Goal: Transaction & Acquisition: Purchase product/service

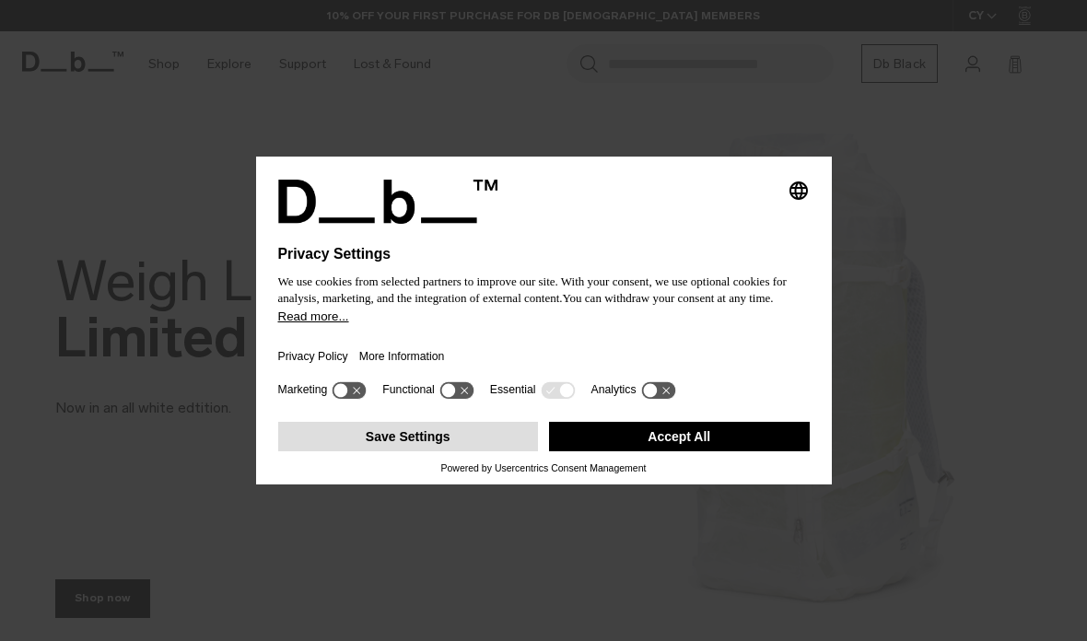
click at [478, 446] on button "Save Settings" at bounding box center [408, 436] width 261 height 29
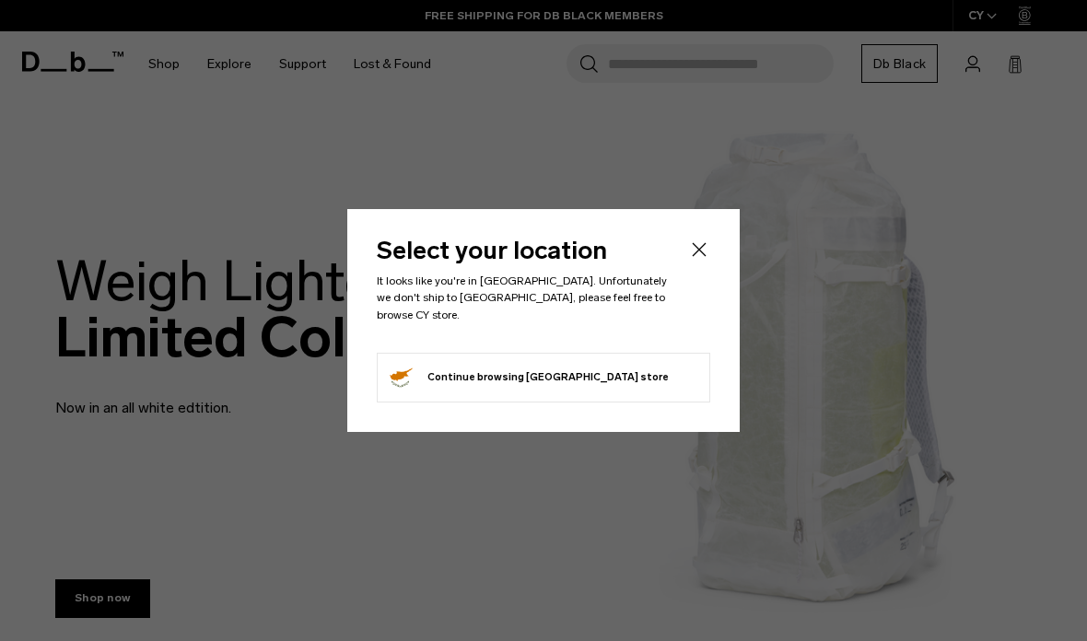
click at [630, 361] on li "Continue browsing Cyprus store Continue shopping in Cyprus" at bounding box center [543, 378] width 333 height 50
click at [659, 400] on div "Select your location It looks like you're in Türkiye. Unfortunately we don't sh…" at bounding box center [543, 320] width 392 height 222
click at [664, 376] on li "Continue browsing Cyprus store Continue shopping in Cyprus" at bounding box center [543, 378] width 333 height 50
click at [503, 374] on button "Continue browsing Cyprus store Continue shopping in Cyprus" at bounding box center [528, 377] width 282 height 29
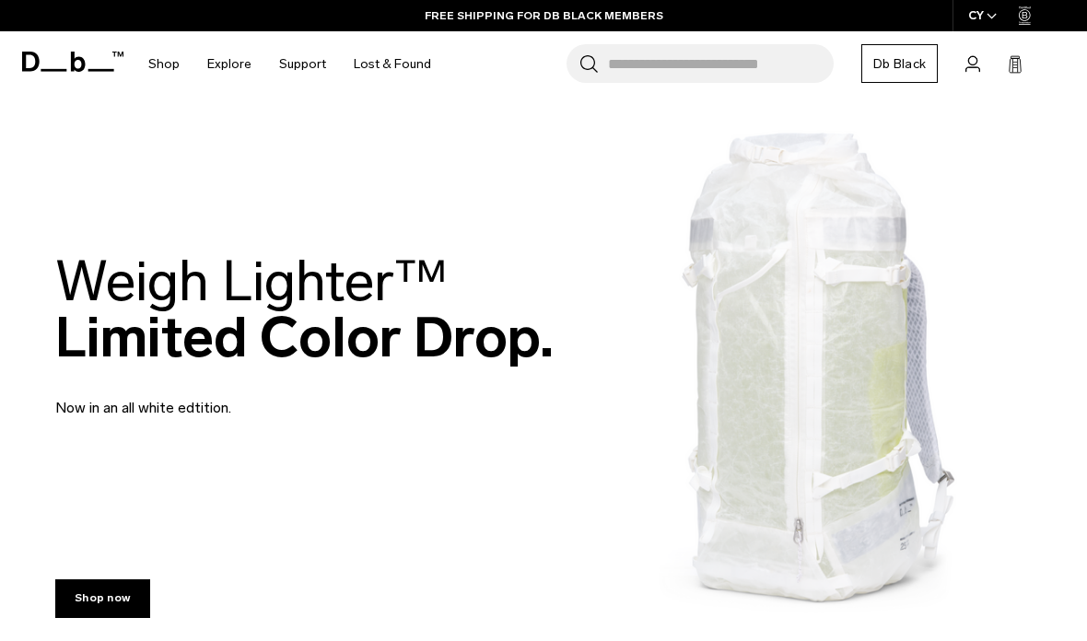
click at [992, 20] on span "button" at bounding box center [992, 16] width 10 height 14
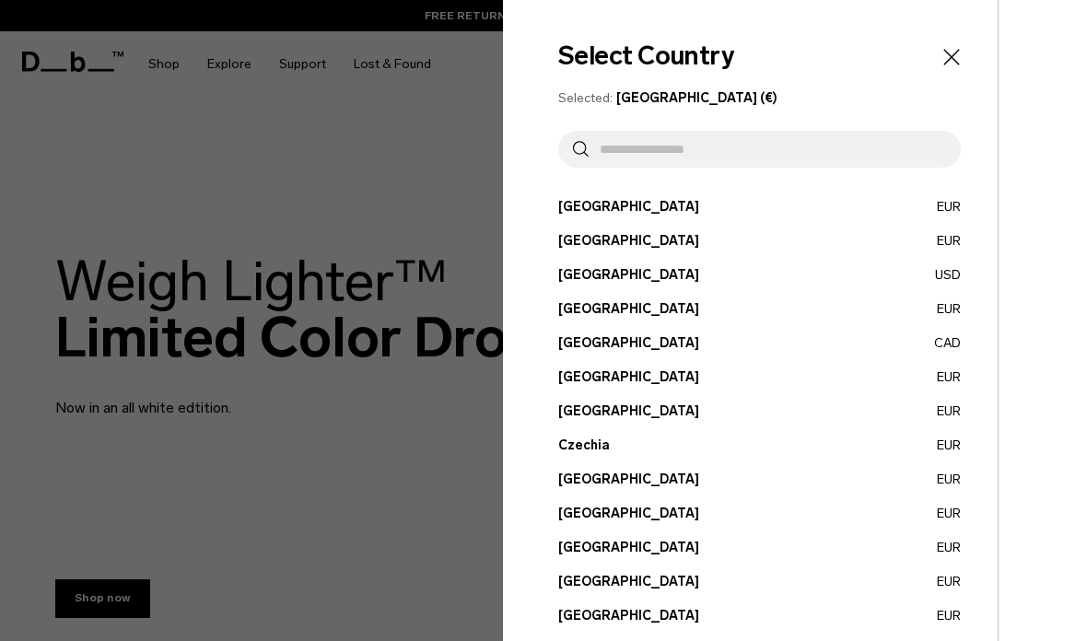
click at [825, 159] on input "text" at bounding box center [767, 149] width 357 height 37
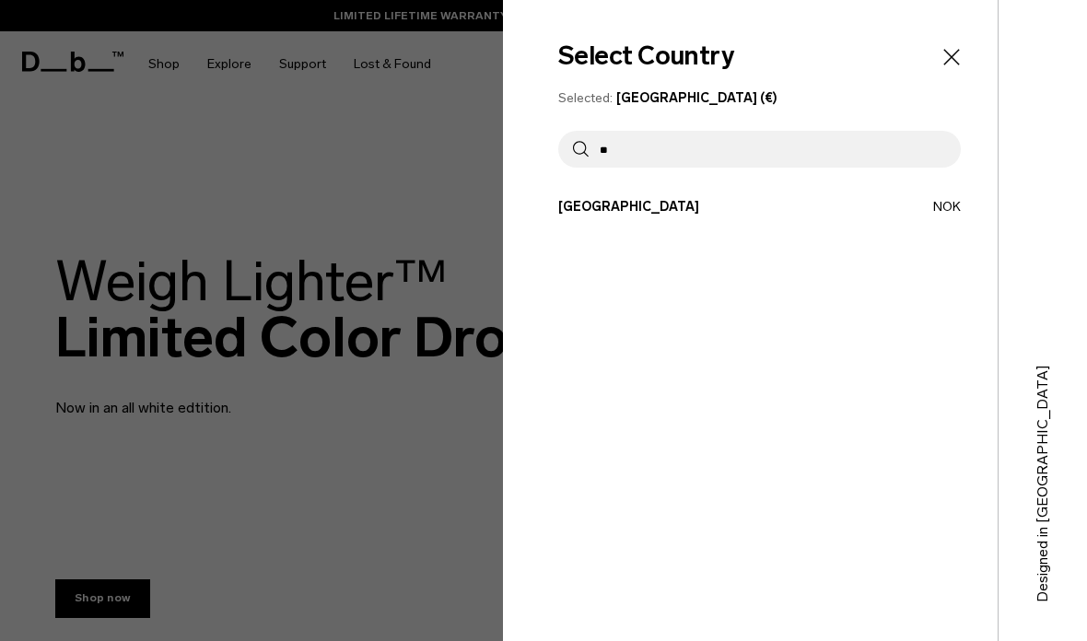
type input "**"
click at [592, 216] on button "Norway NOK" at bounding box center [759, 206] width 403 height 19
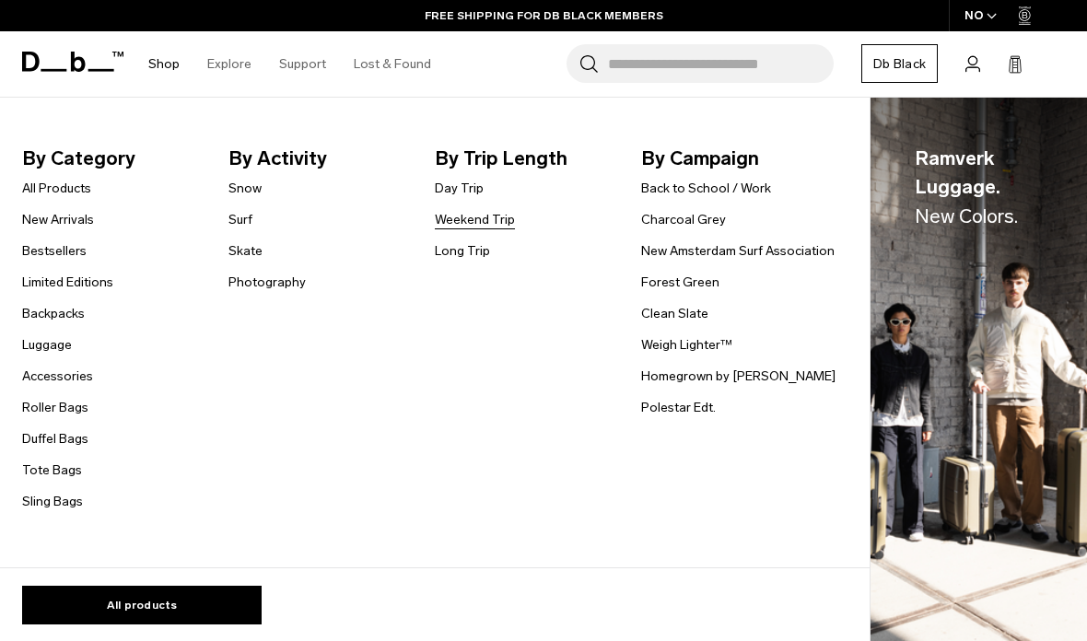
click at [467, 223] on link "Weekend Trip" at bounding box center [475, 219] width 80 height 19
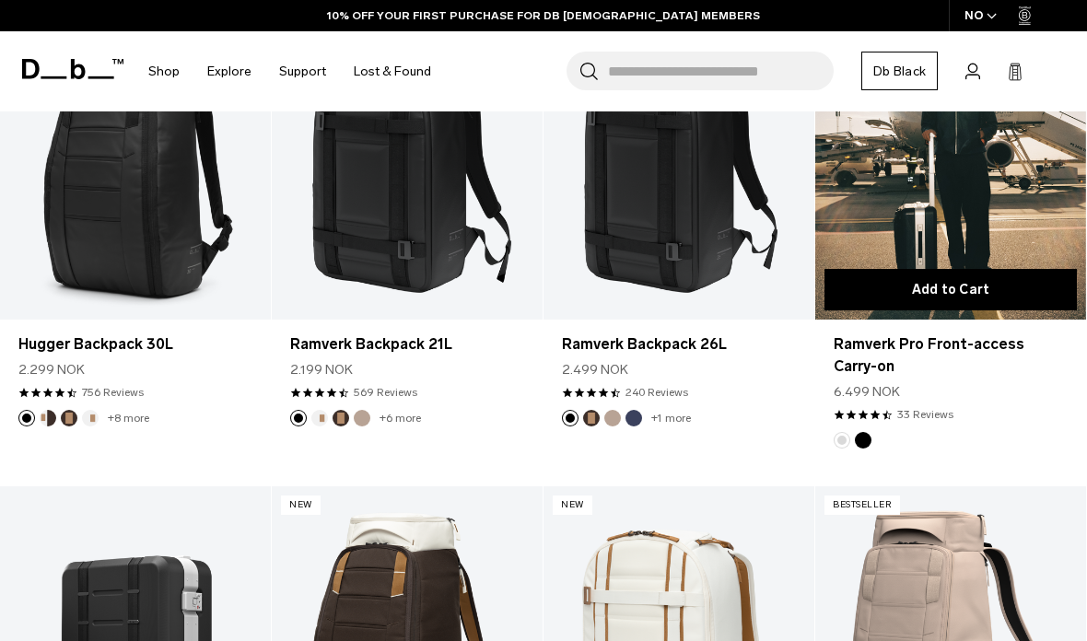
click at [937, 289] on button "Add to Cart" at bounding box center [951, 289] width 252 height 41
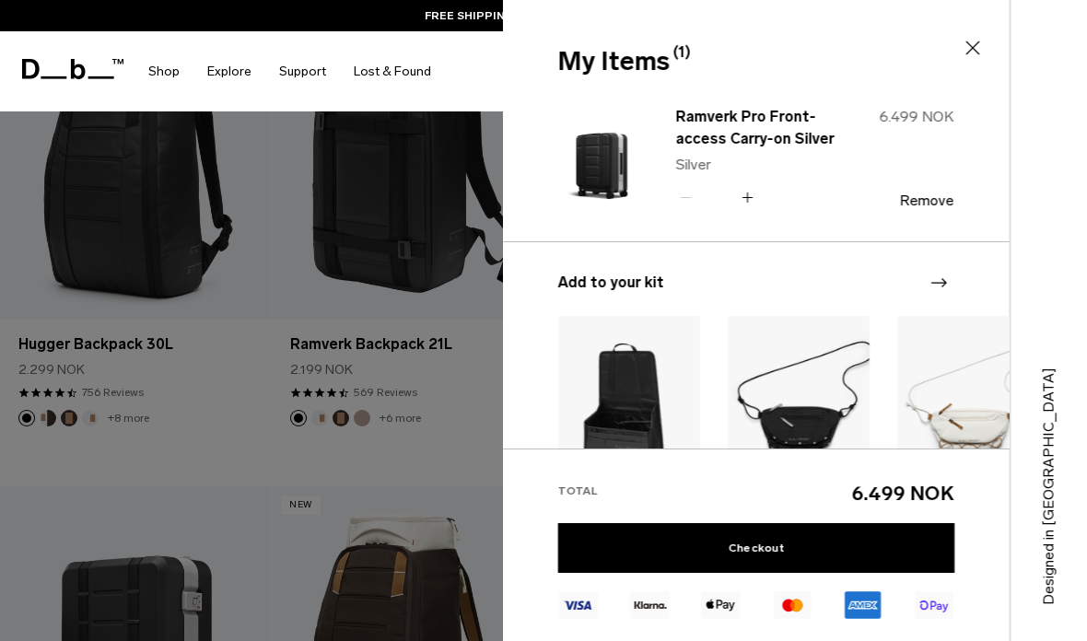
click at [466, 464] on div at bounding box center [543, 320] width 1087 height 641
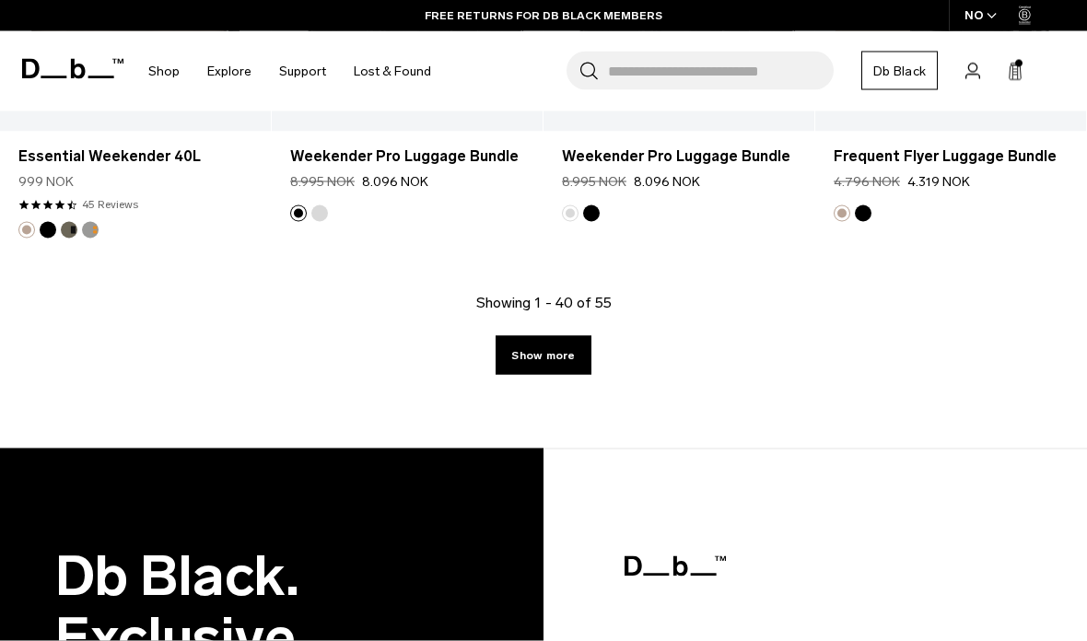
scroll to position [4874, 0]
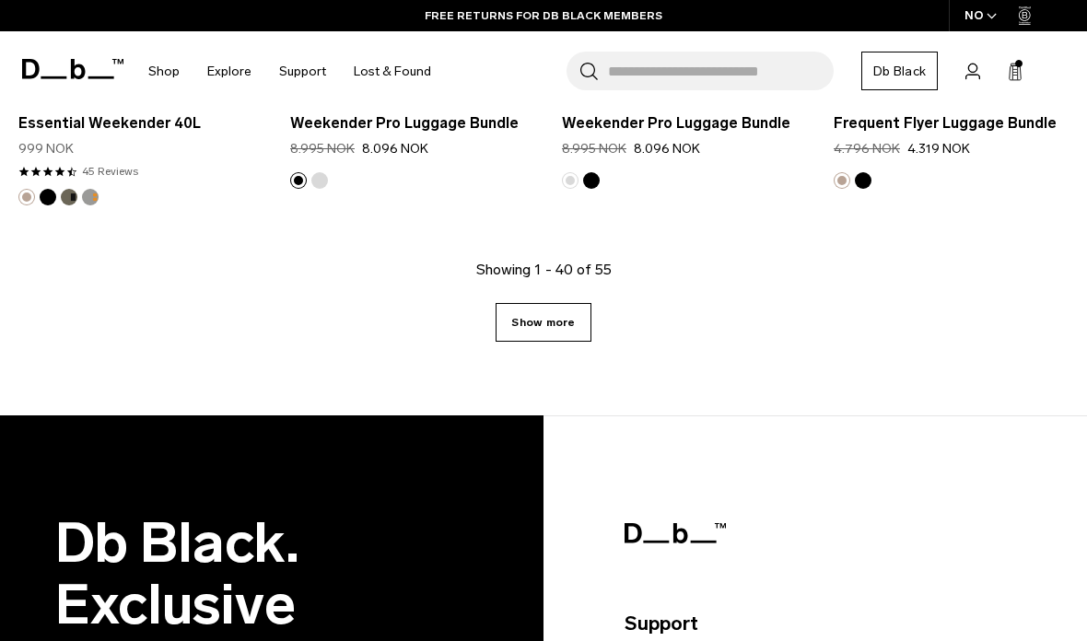
click at [573, 320] on link "Show more" at bounding box center [543, 322] width 95 height 39
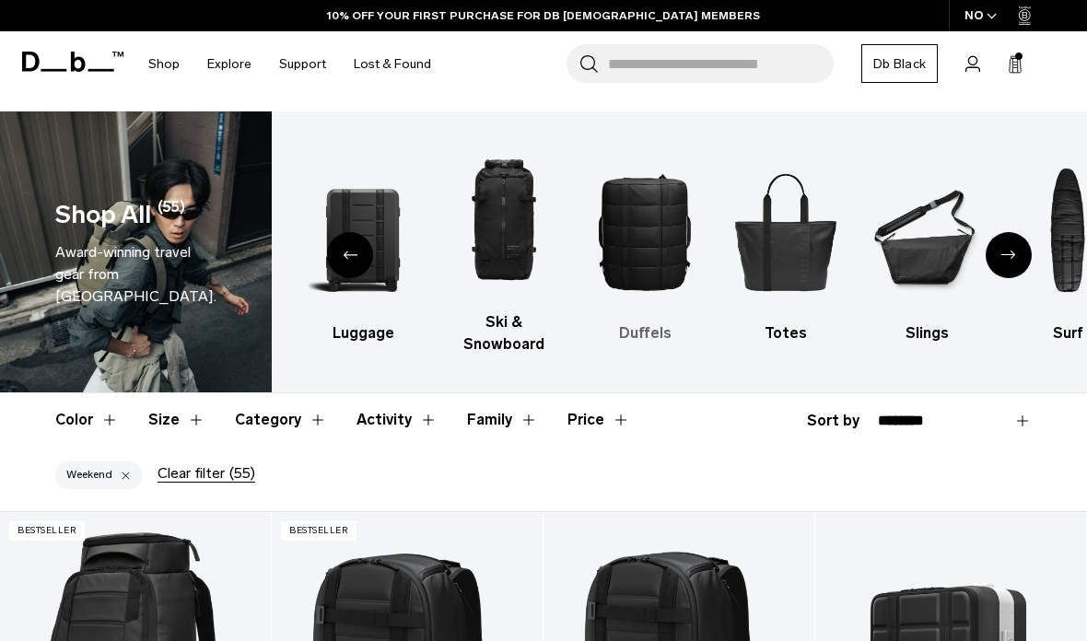
click at [656, 228] on img "4 / 10" at bounding box center [645, 231] width 109 height 163
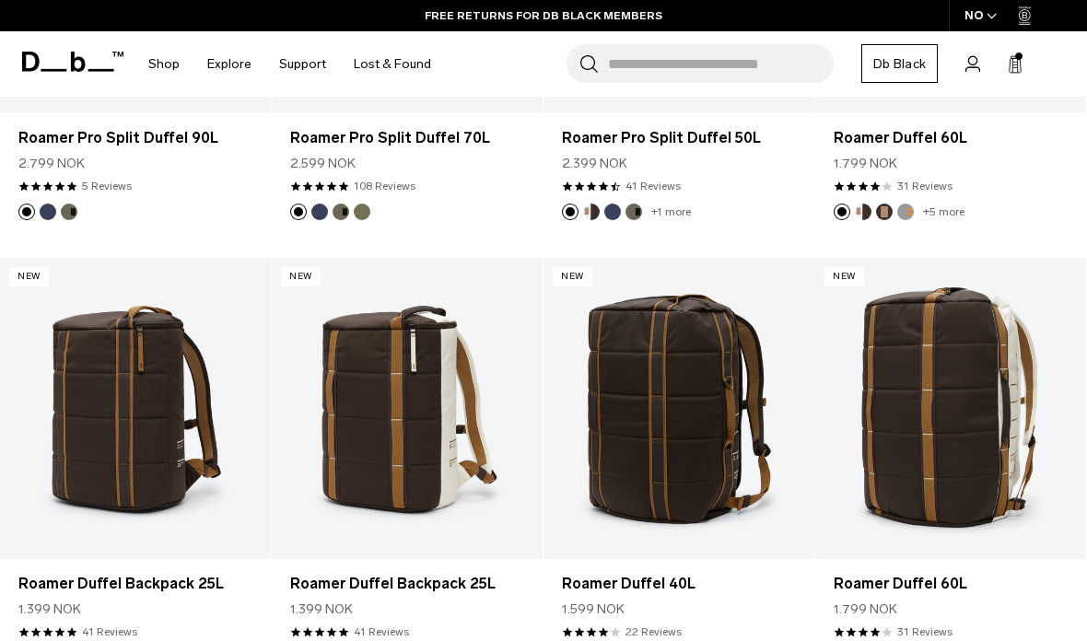
scroll to position [634, 0]
